Goal: Information Seeking & Learning: Learn about a topic

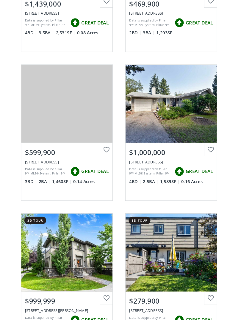
scroll to position [895, 0]
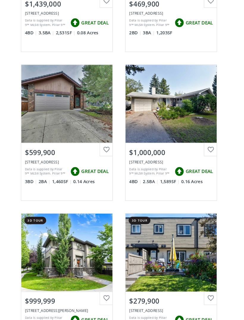
click at [152, 101] on div "View Photos & Details" at bounding box center [171, 99] width 87 height 75
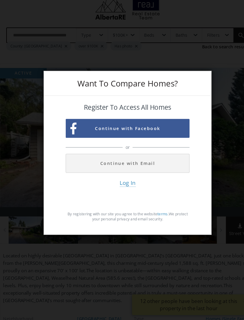
click at [219, 117] on div "Want To Compare Homes? Register To Access All Homes Continue with Facebook or C…" at bounding box center [122, 160] width 244 height 320
click at [227, 118] on div "Want To Compare Homes? Register To Access All Homes Continue with Facebook or C…" at bounding box center [122, 160] width 244 height 320
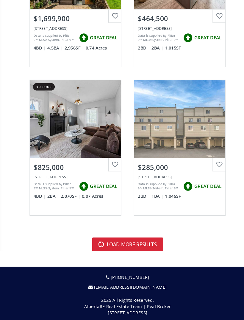
scroll to position [3472, 0]
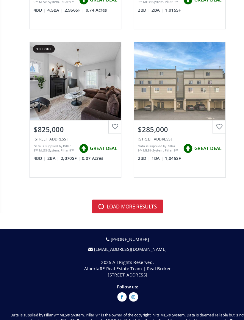
click at [140, 191] on button "load more results" at bounding box center [122, 197] width 68 height 13
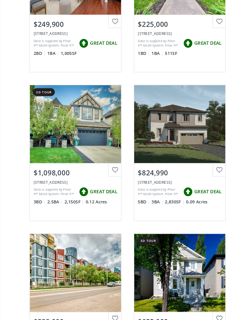
scroll to position [4145, 0]
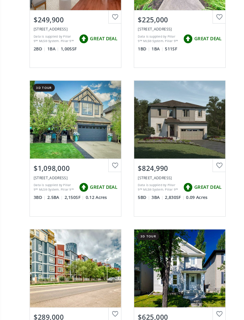
click at [53, 113] on div "View Photos & Details" at bounding box center [72, 114] width 87 height 75
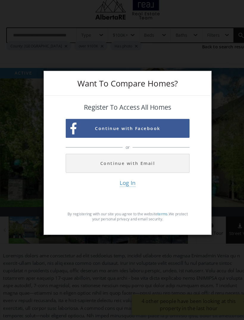
click at [174, 128] on button "Continue with Facebook" at bounding box center [122, 137] width 119 height 18
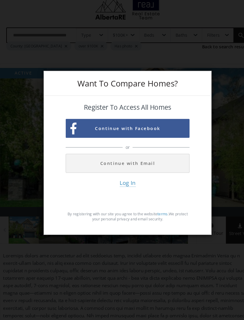
click at [213, 83] on div "Want To Compare Homes? Register To Access All Homes Continue with Facebook or C…" at bounding box center [122, 160] width 244 height 320
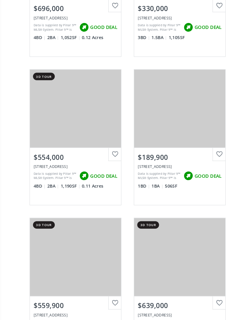
scroll to position [10971, 0]
